Goal: Transaction & Acquisition: Subscribe to service/newsletter

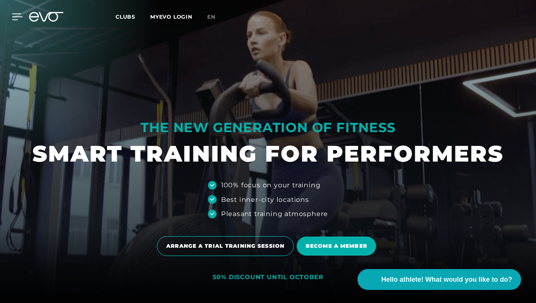
click at [16, 17] on icon at bounding box center [17, 17] width 10 height 6
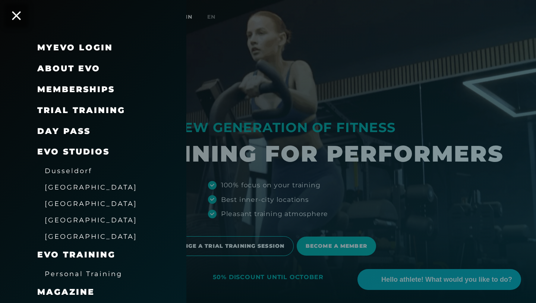
click at [422, 153] on div at bounding box center [268, 151] width 536 height 303
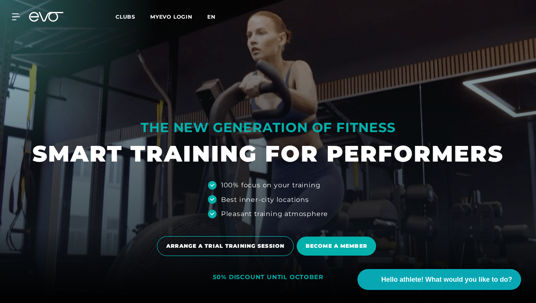
click at [211, 15] on font "en" at bounding box center [211, 16] width 8 height 7
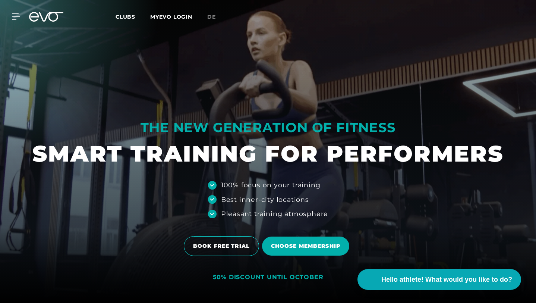
click at [307, 257] on link "Choose membership" at bounding box center [307, 246] width 90 height 30
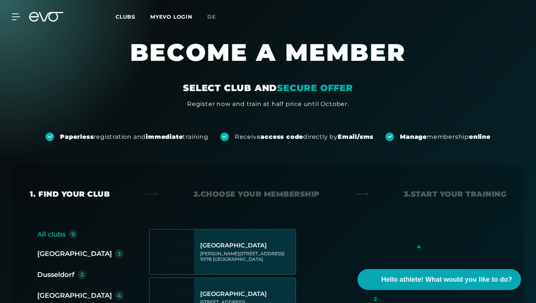
click at [63, 24] on div "MyEVO Login About Memberships free trial DAYPASS EVO Studios [GEOGRAPHIC_DATA] …" at bounding box center [267, 17] width 533 height 22
click at [58, 19] on icon at bounding box center [46, 17] width 34 height 10
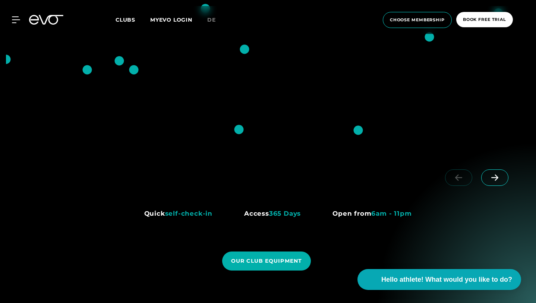
scroll to position [499, 0]
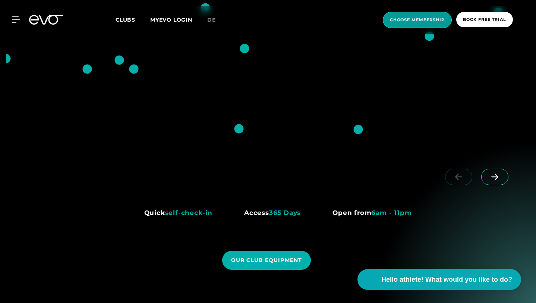
click at [433, 22] on font "choose membership" at bounding box center [417, 19] width 55 height 5
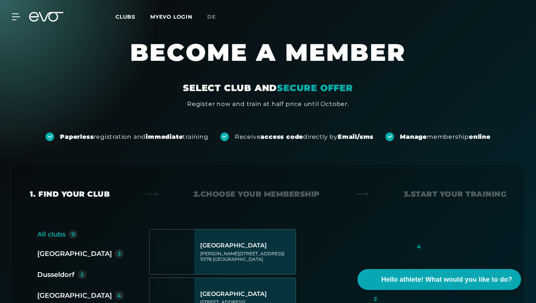
click at [22, 16] on div "MyEVO Login About Memberships free trial DAYPASS EVO Studios [GEOGRAPHIC_DATA] …" at bounding box center [12, 16] width 26 height 7
click at [16, 17] on icon at bounding box center [17, 17] width 10 height 6
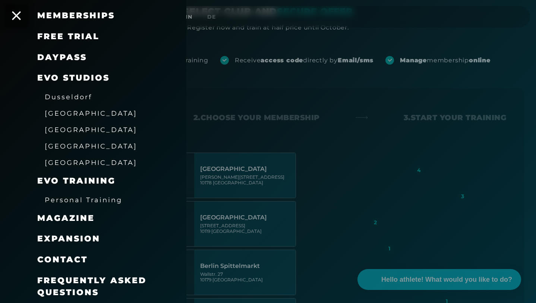
scroll to position [88, 0]
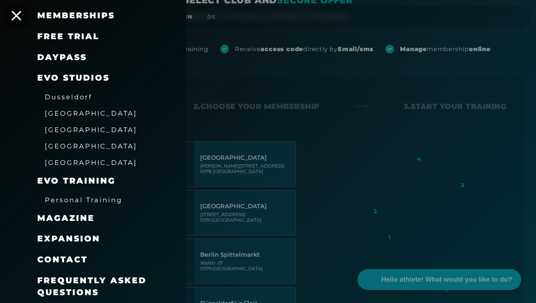
click at [19, 20] on icon at bounding box center [17, 16] width 10 height 10
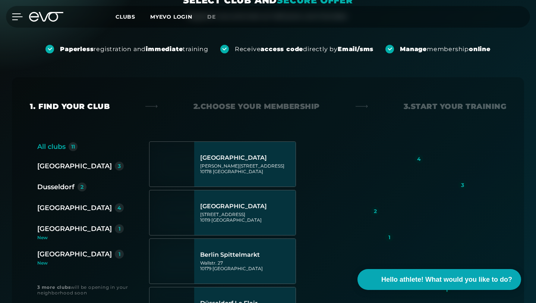
click at [17, 17] on icon at bounding box center [17, 16] width 11 height 7
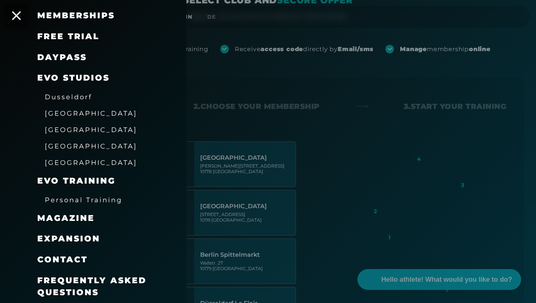
click at [52, 19] on font "Memberships" at bounding box center [76, 15] width 78 height 10
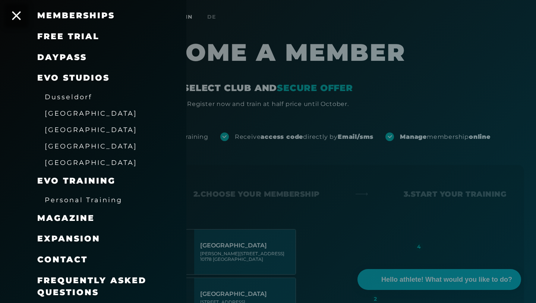
click at [258, 42] on div at bounding box center [268, 151] width 536 height 303
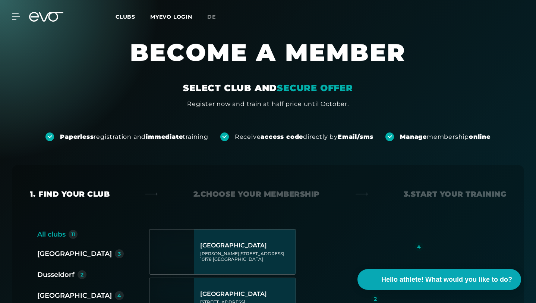
click at [45, 13] on icon at bounding box center [46, 17] width 34 height 10
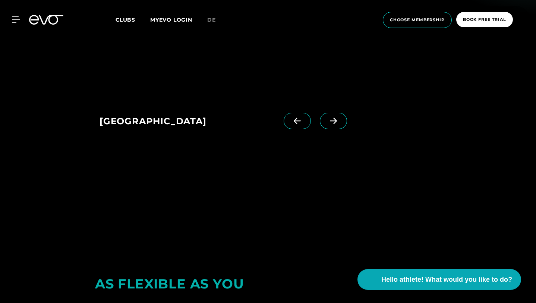
scroll to position [945, 0]
